Goal: Information Seeking & Learning: Learn about a topic

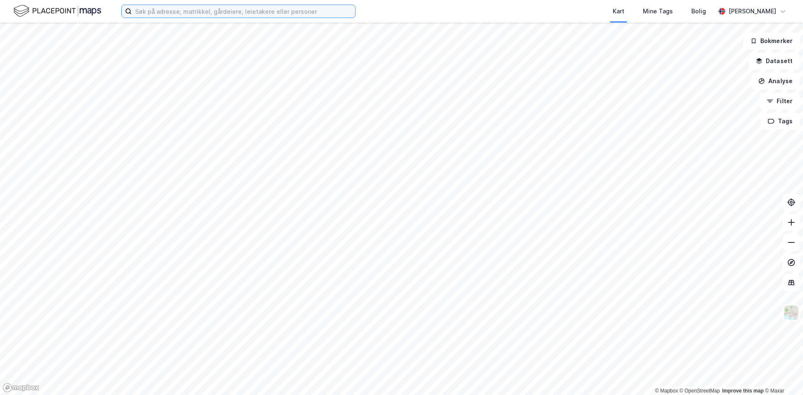
click at [212, 12] on input at bounding box center [243, 11] width 223 height 13
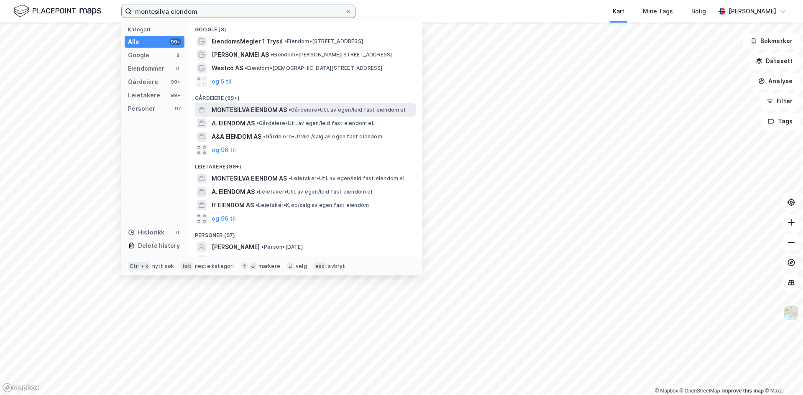
type input "montesilva eiendom"
click at [249, 112] on span "MONTESILVA EIENDOM AS" at bounding box center [249, 110] width 75 height 10
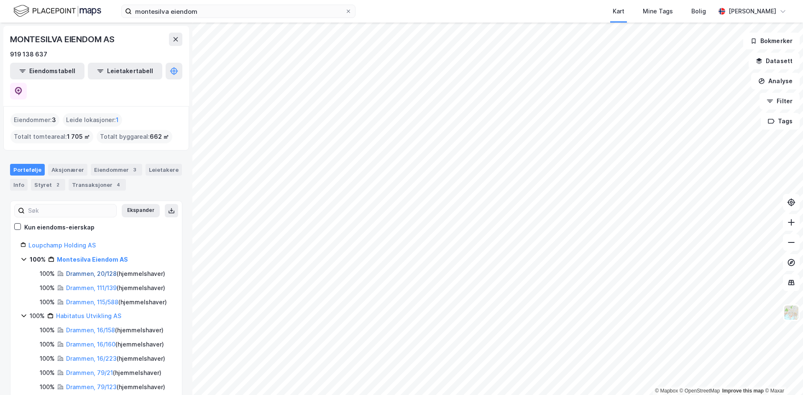
click at [82, 270] on link "Drammen, 20/128" at bounding box center [91, 273] width 51 height 7
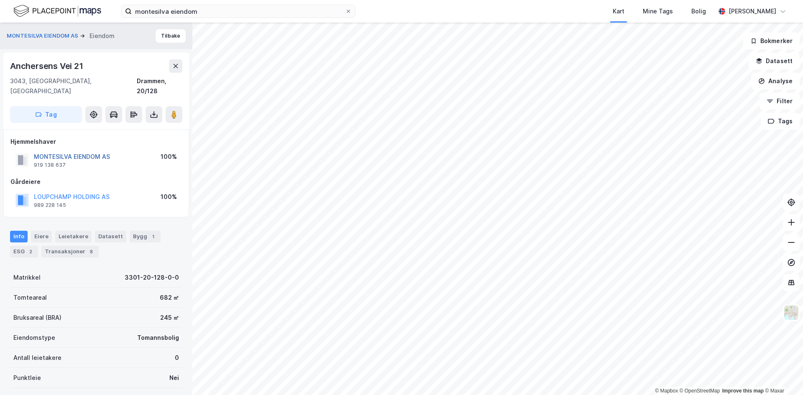
click at [0, 0] on button "MONTESILVA EIENDOM AS" at bounding box center [0, 0] width 0 height 0
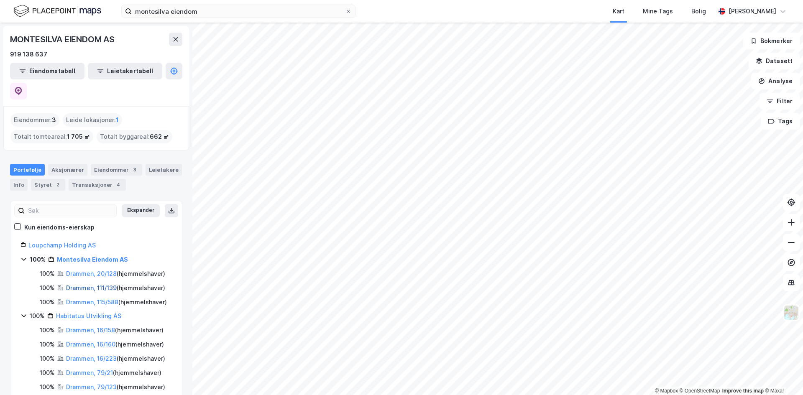
click at [82, 284] on link "Drammen, 111/139" at bounding box center [91, 287] width 51 height 7
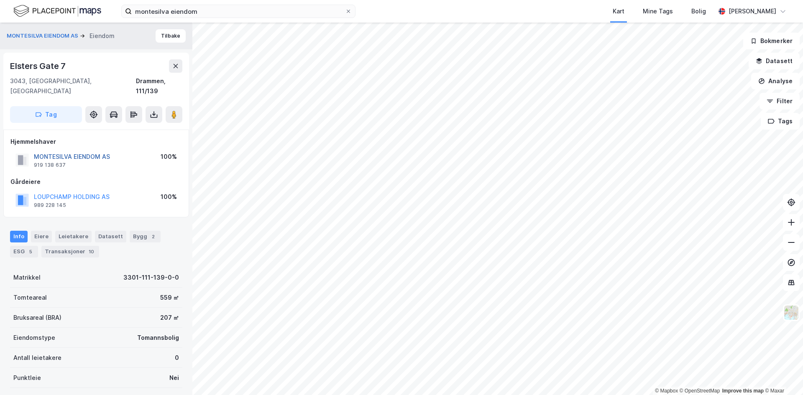
click at [0, 0] on button "MONTESILVA EIENDOM AS" at bounding box center [0, 0] width 0 height 0
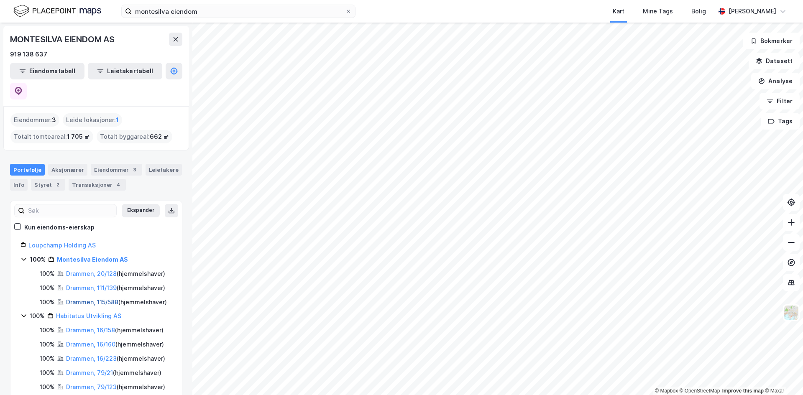
click at [92, 298] on link "Drammen, 115/588" at bounding box center [92, 301] width 52 height 7
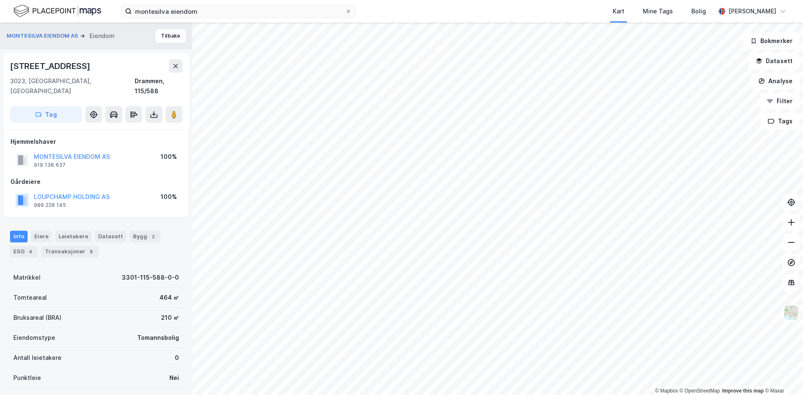
drag, startPoint x: 71, startPoint y: 65, endPoint x: 3, endPoint y: 65, distance: 69.0
click at [3, 65] on div "MONTESILVA EIENDOM AS Eiendom Tilbake [STREET_ADDRESS] Hjemmelshaver MONTESILVA…" at bounding box center [96, 209] width 192 height 372
click at [72, 246] on div "Transaksjoner 8" at bounding box center [69, 252] width 57 height 12
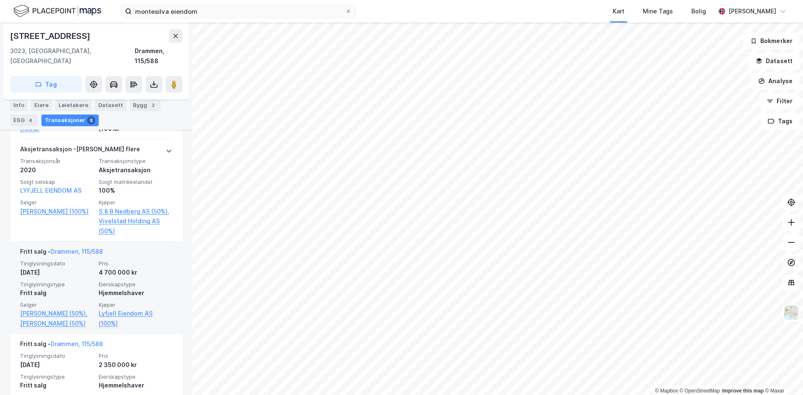
scroll to position [729, 0]
